Goal: Information Seeking & Learning: Learn about a topic

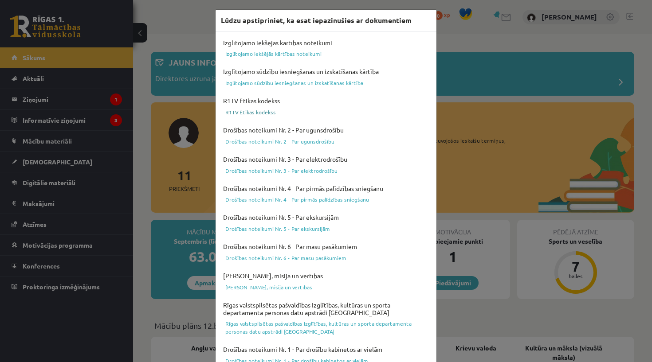
click at [272, 115] on link "R1TV Ētikas kodekss" at bounding box center [326, 112] width 210 height 11
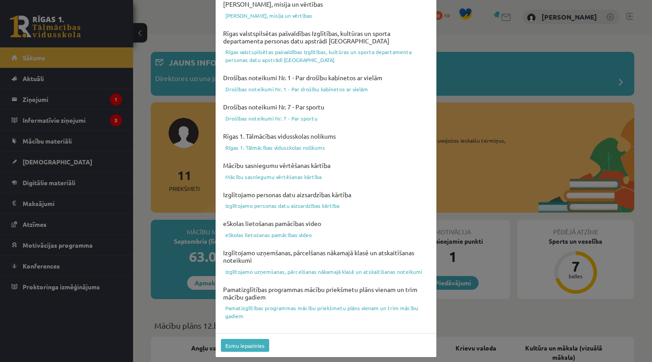
scroll to position [269, 0]
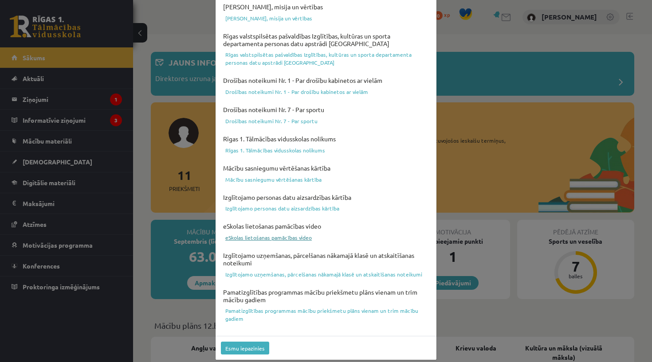
click at [288, 232] on link "eSkolas lietošanas pamācības video" at bounding box center [326, 237] width 210 height 11
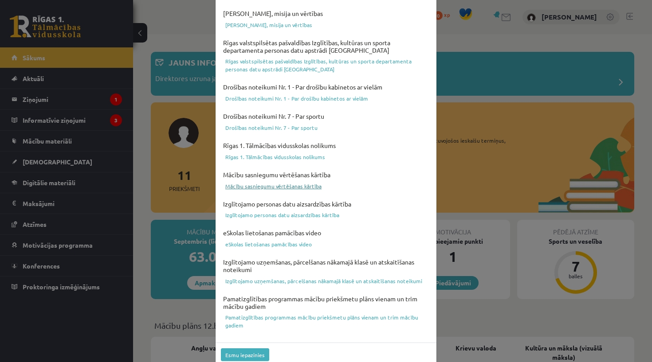
click at [284, 182] on link "Mācību sasniegumu vērtēšanas kārtība" at bounding box center [326, 186] width 210 height 11
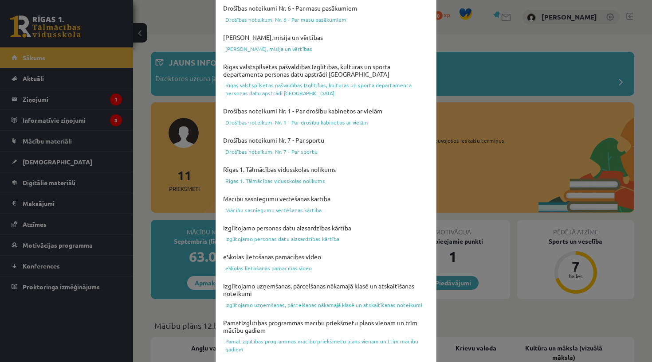
scroll to position [239, 0]
click at [248, 336] on link "Pamatizglītības programmas mācību priekšmetu plāns vienam un trim mācību gadiem" at bounding box center [326, 345] width 210 height 19
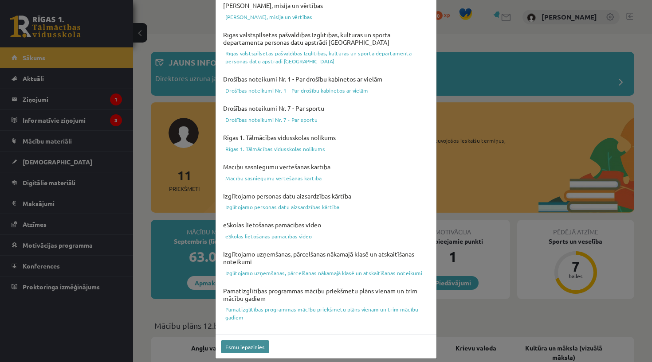
scroll to position [269, 0]
click at [237, 342] on button "Esmu iepazinies" at bounding box center [245, 348] width 48 height 13
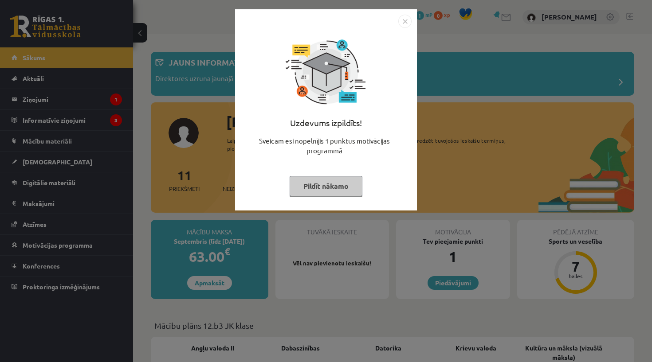
click at [337, 190] on button "Pildīt nākamo" at bounding box center [326, 186] width 73 height 20
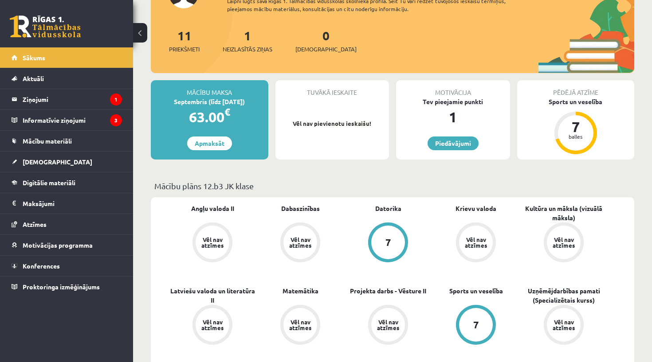
scroll to position [136, 0]
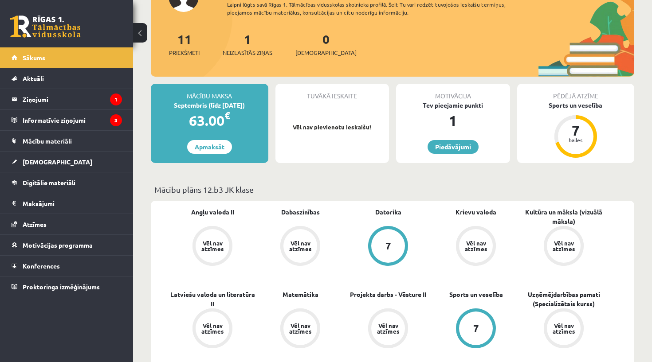
click at [198, 121] on div "63.00 €" at bounding box center [210, 120] width 118 height 21
click at [67, 91] on legend "Ziņojumi 1" at bounding box center [72, 99] width 99 height 20
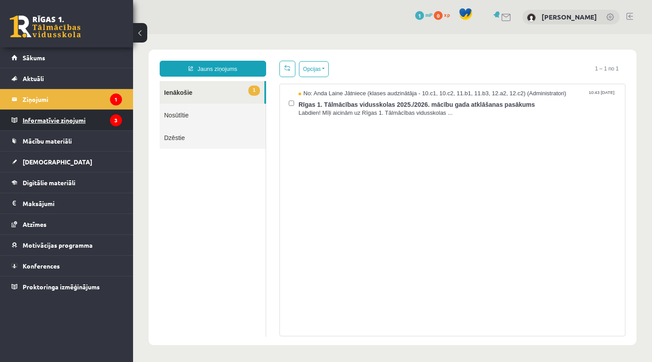
click at [100, 120] on legend "Informatīvie ziņojumi 3" at bounding box center [72, 120] width 99 height 20
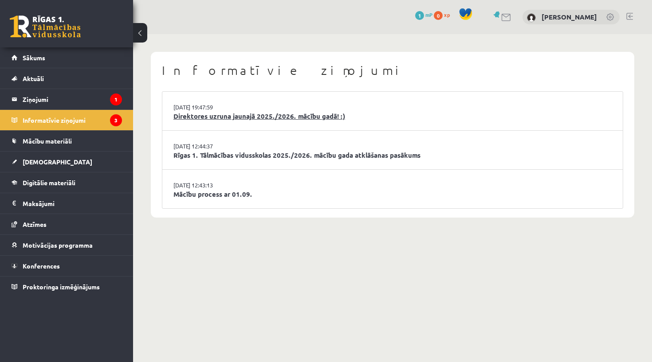
click at [193, 115] on link "Direktores uzruna jaunajā 2025./2026. mācību gadā! :)" at bounding box center [392, 116] width 438 height 10
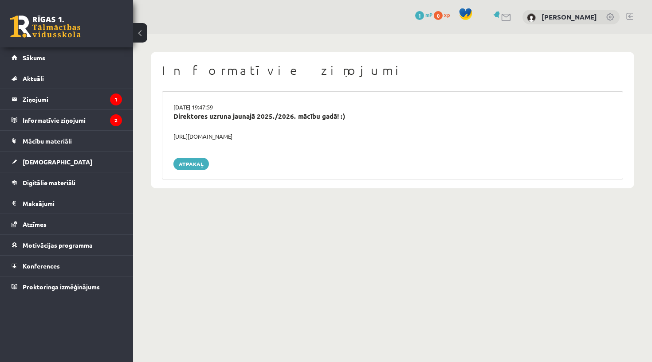
click at [190, 134] on div "https://youtube.com/shorts/lM8RsWyzCn4" at bounding box center [393, 136] width 452 height 9
click at [114, 114] on legend "Informatīvie ziņojumi 2" at bounding box center [72, 120] width 99 height 20
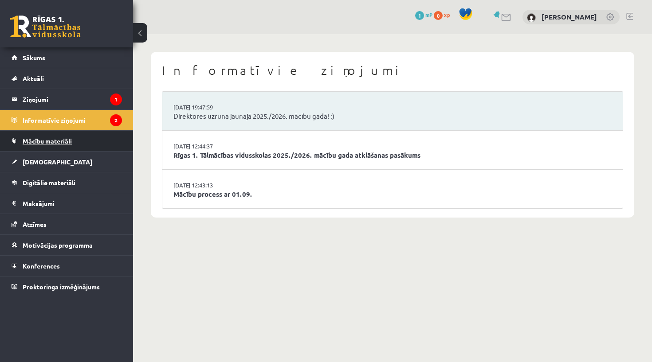
click at [92, 142] on link "Mācību materiāli" at bounding box center [67, 141] width 110 height 20
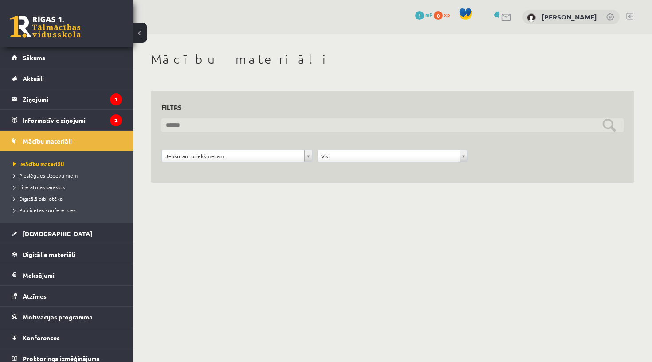
click at [194, 122] on input "text" at bounding box center [392, 125] width 462 height 14
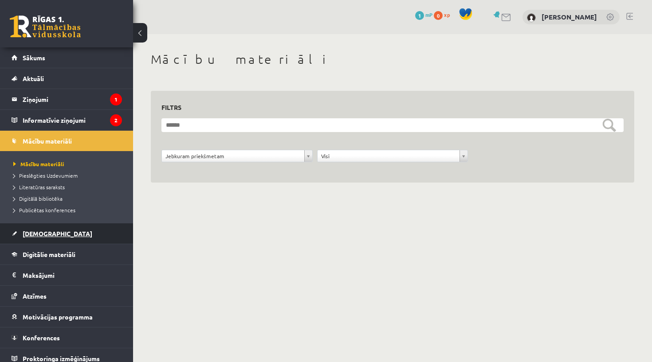
click at [47, 239] on link "[DEMOGRAPHIC_DATA]" at bounding box center [67, 234] width 110 height 20
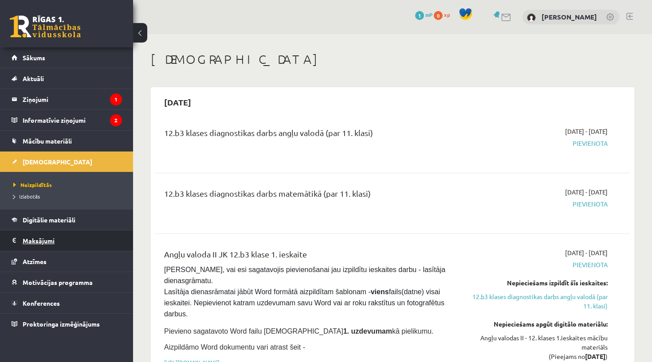
click at [82, 243] on legend "Maksājumi 0" at bounding box center [72, 241] width 99 height 20
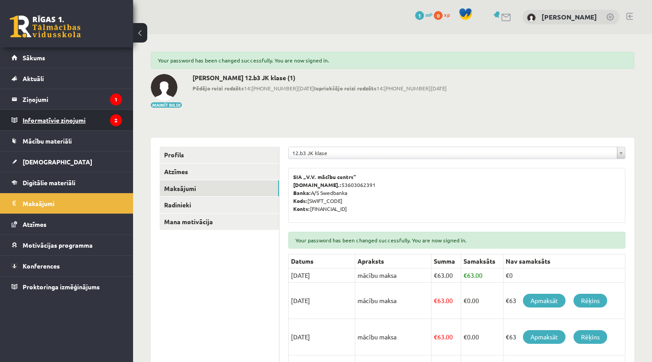
click at [100, 124] on legend "Informatīvie ziņojumi 2" at bounding box center [72, 120] width 99 height 20
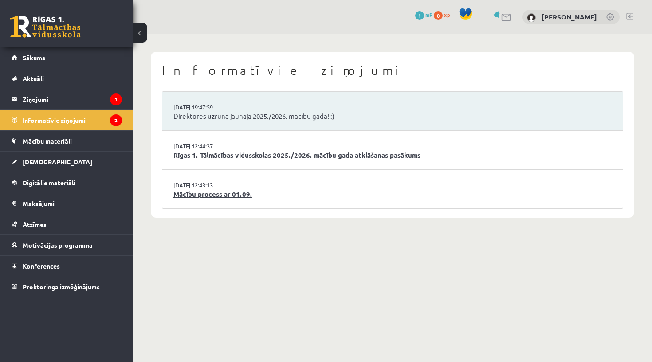
click at [191, 193] on link "Mācību process ar 01.09." at bounding box center [392, 194] width 438 height 10
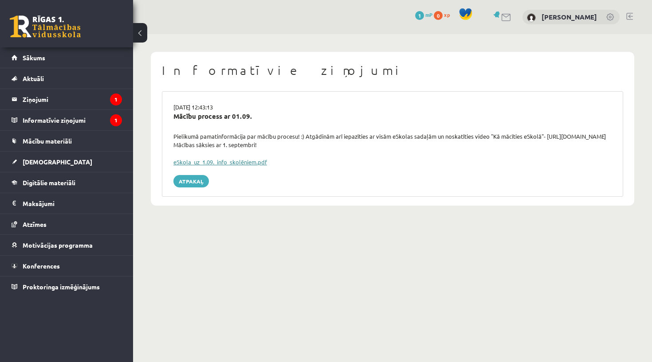
click at [191, 159] on link "eSkola_uz_1.09._info_skolēniem.pdf" at bounding box center [220, 162] width 94 height 8
click at [54, 140] on span "Mācību materiāli" at bounding box center [47, 141] width 49 height 8
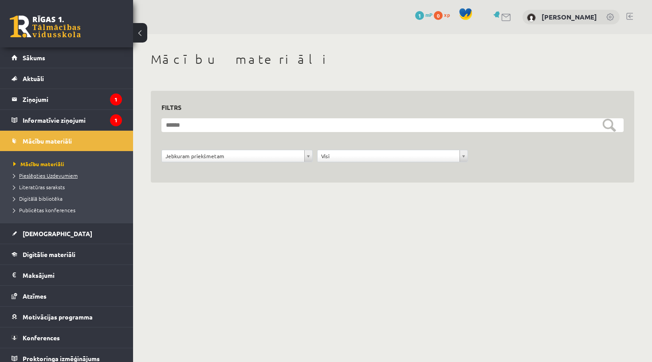
click at [47, 178] on span "Pieslēgties Uzdevumiem" at bounding box center [45, 175] width 64 height 7
click at [60, 188] on span "Literatūras saraksts" at bounding box center [38, 187] width 51 height 7
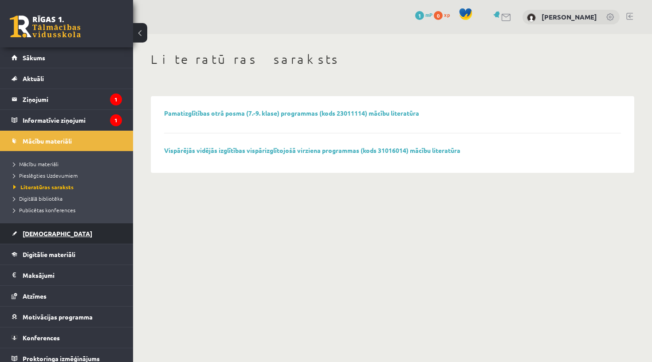
click at [48, 236] on span "[DEMOGRAPHIC_DATA]" at bounding box center [58, 234] width 70 height 8
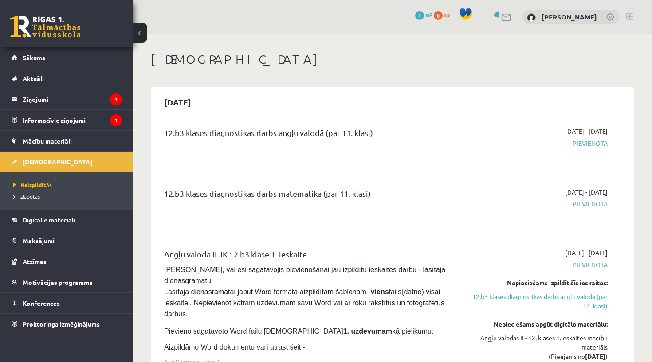
click at [580, 141] on span "Pievienota" at bounding box center [538, 143] width 139 height 9
click at [577, 202] on span "Pievienota" at bounding box center [538, 204] width 139 height 9
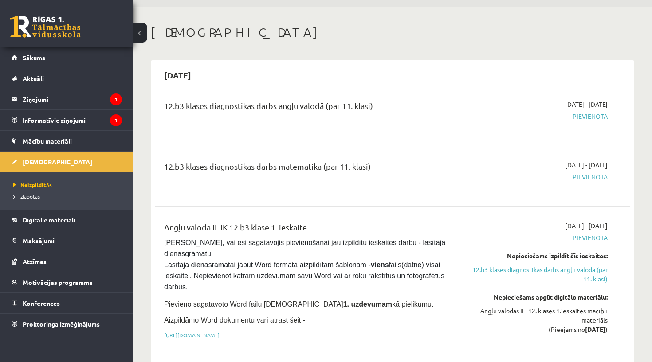
scroll to position [29, 0]
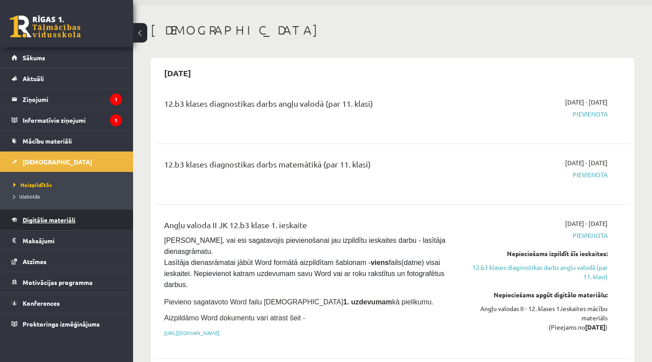
click at [66, 220] on span "Digitālie materiāli" at bounding box center [49, 220] width 53 height 8
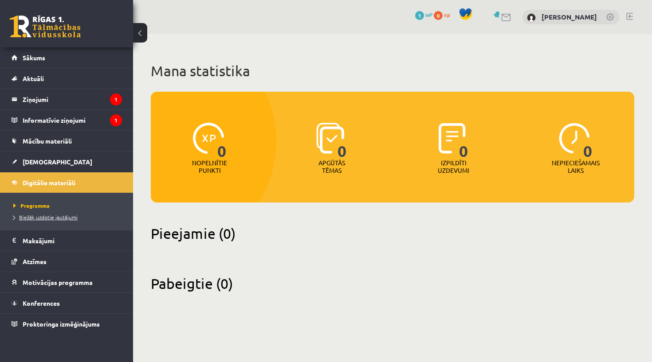
click at [63, 217] on span "Biežāk uzdotie jautājumi" at bounding box center [45, 217] width 64 height 7
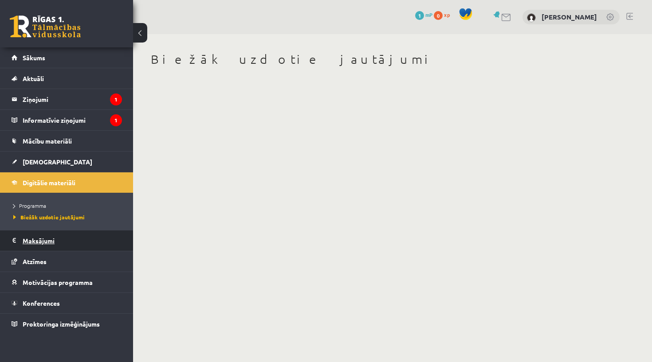
click at [58, 245] on legend "Maksājumi 0" at bounding box center [72, 241] width 99 height 20
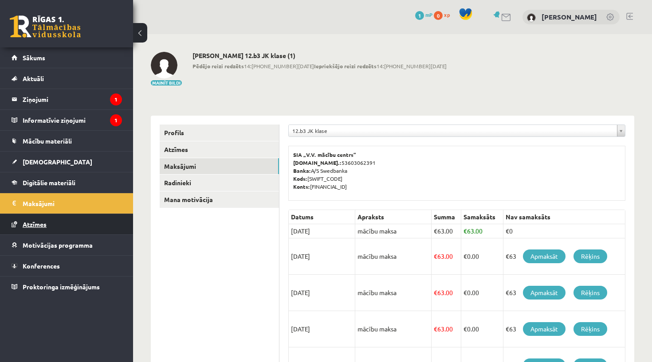
click at [67, 220] on link "Atzīmes" at bounding box center [67, 224] width 110 height 20
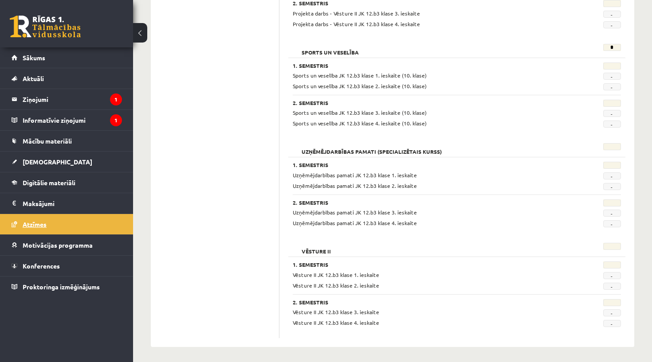
scroll to position [700, 0]
click at [43, 160] on span "[DEMOGRAPHIC_DATA]" at bounding box center [58, 162] width 70 height 8
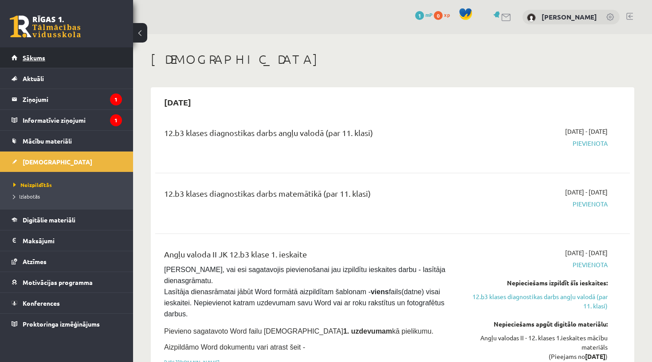
click at [79, 60] on link "Sākums" at bounding box center [67, 57] width 110 height 20
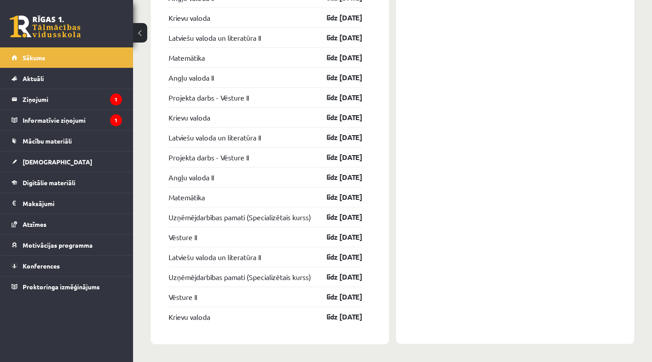
scroll to position [1449, 0]
